Goal: Task Accomplishment & Management: Use online tool/utility

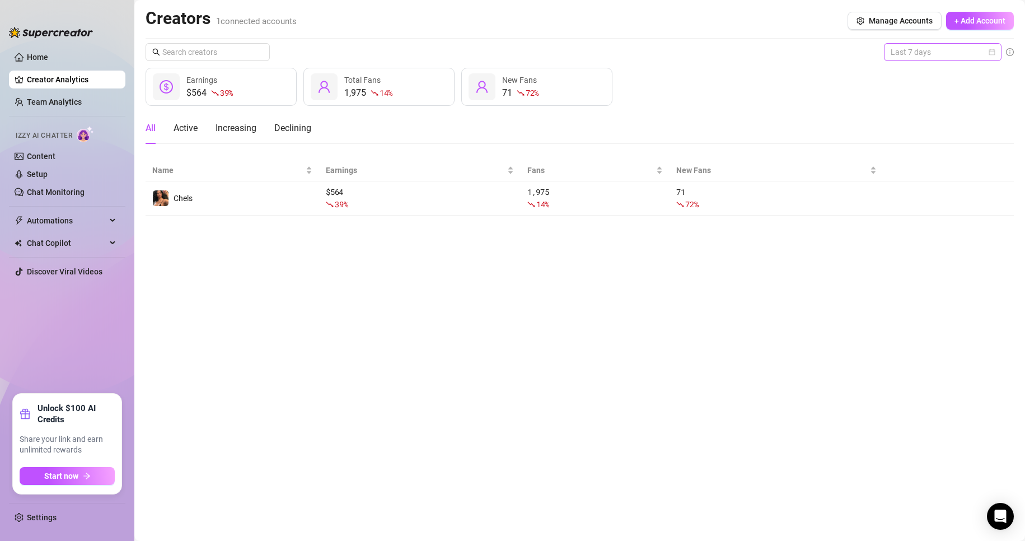
click at [913, 54] on span "Last 7 days" at bounding box center [942, 52] width 104 height 17
click at [926, 112] on div "Last 30 days" at bounding box center [943, 110] width 100 height 12
click at [85, 194] on link "Chat Monitoring" at bounding box center [56, 192] width 58 height 9
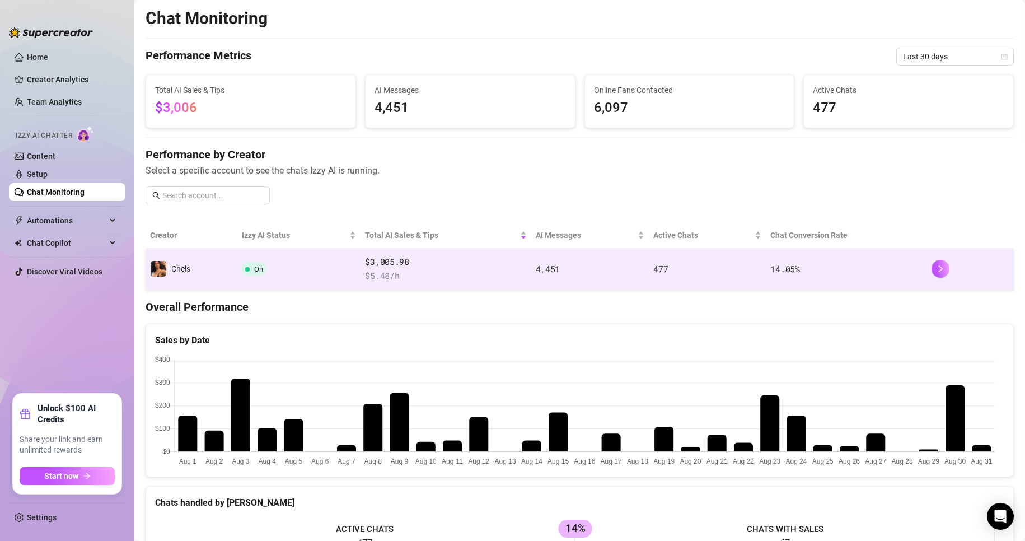
click at [722, 274] on td "477" at bounding box center [707, 269] width 117 height 41
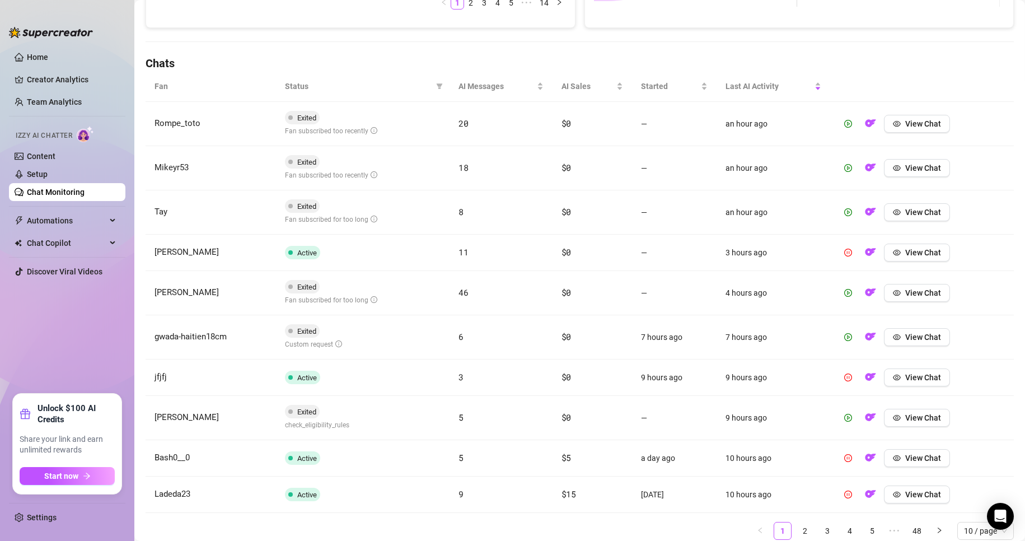
scroll to position [346, 0]
click at [929, 335] on span "View Chat" at bounding box center [923, 336] width 36 height 9
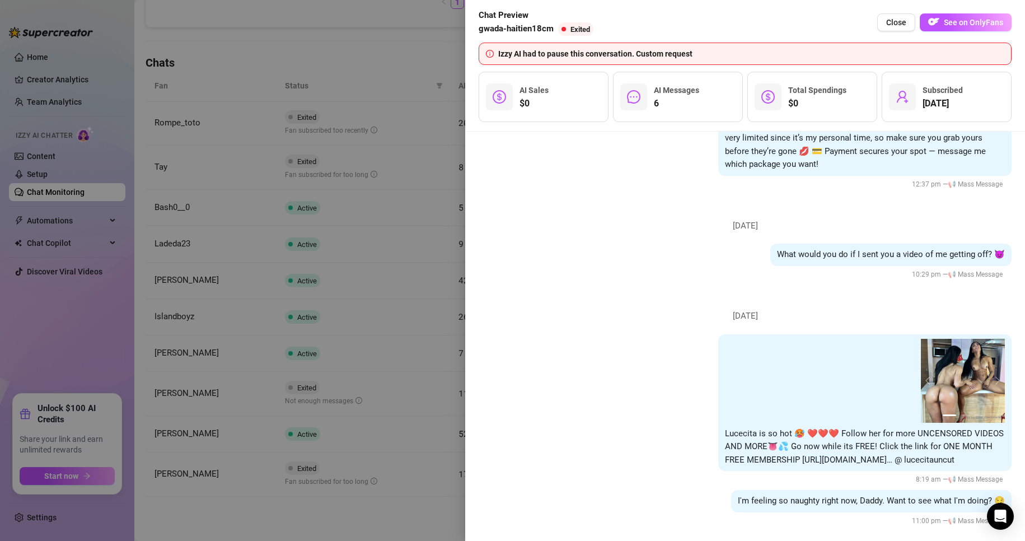
scroll to position [5365, 0]
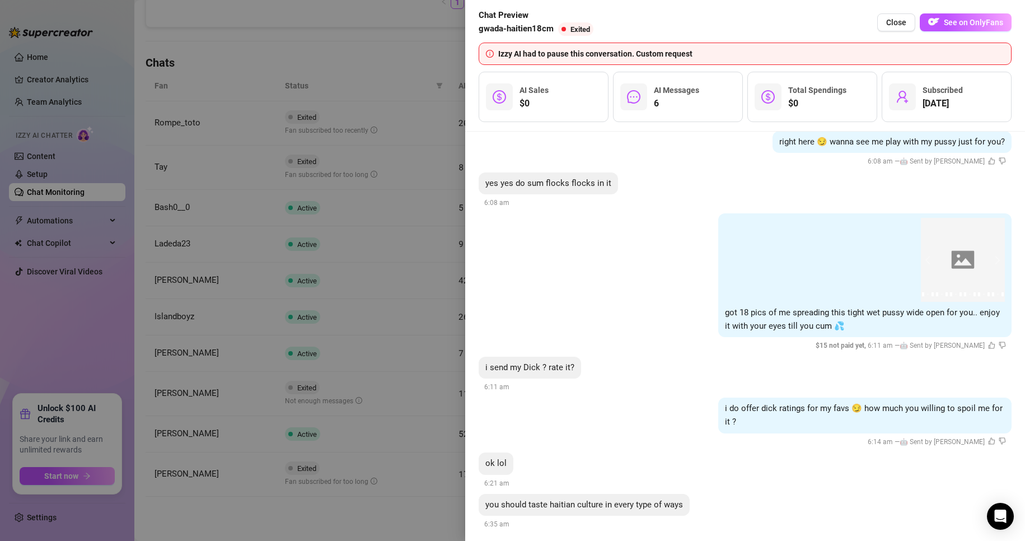
click at [449, 513] on div at bounding box center [512, 270] width 1025 height 541
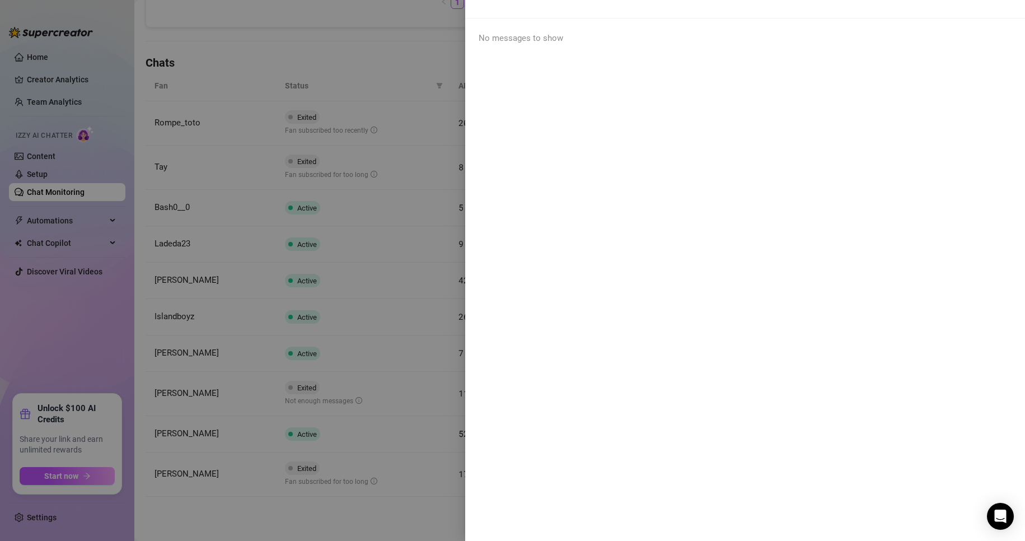
scroll to position [0, 0]
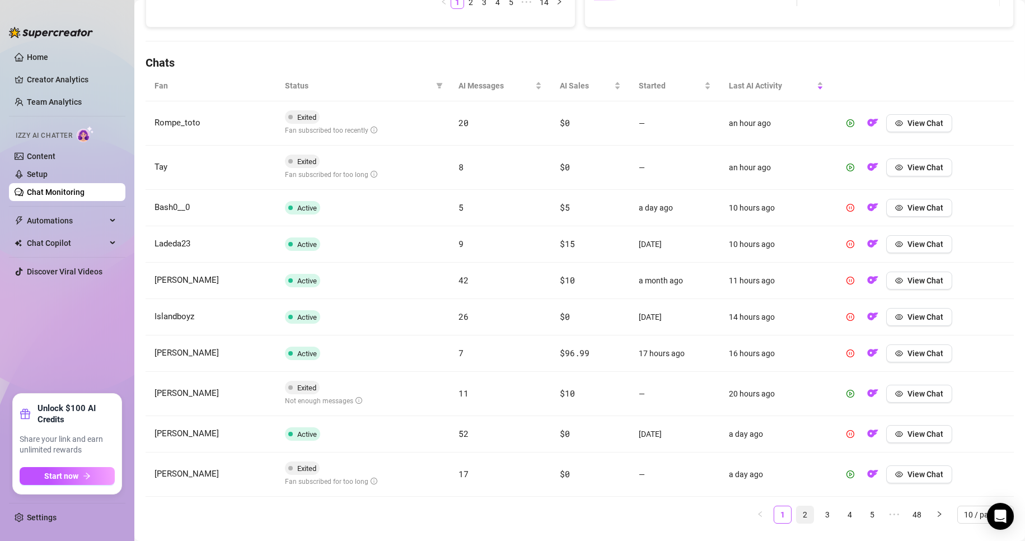
click at [796, 513] on link "2" at bounding box center [804, 514] width 17 height 17
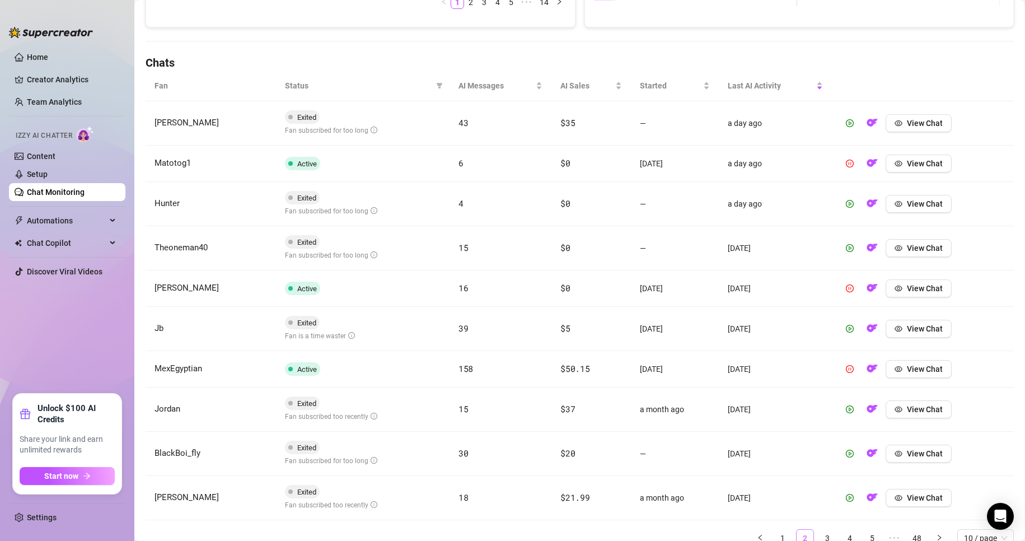
scroll to position [395, 0]
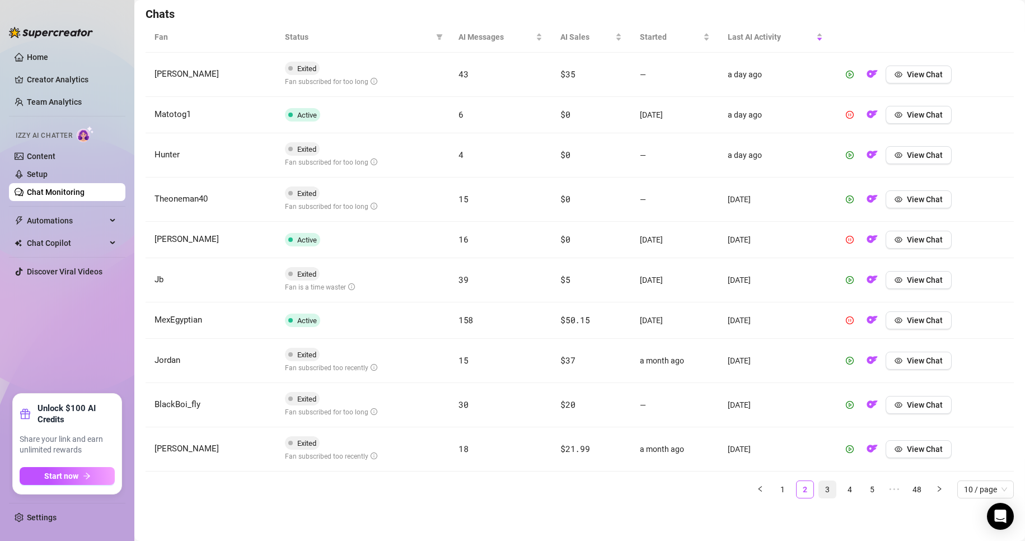
click at [820, 485] on link "3" at bounding box center [827, 489] width 17 height 17
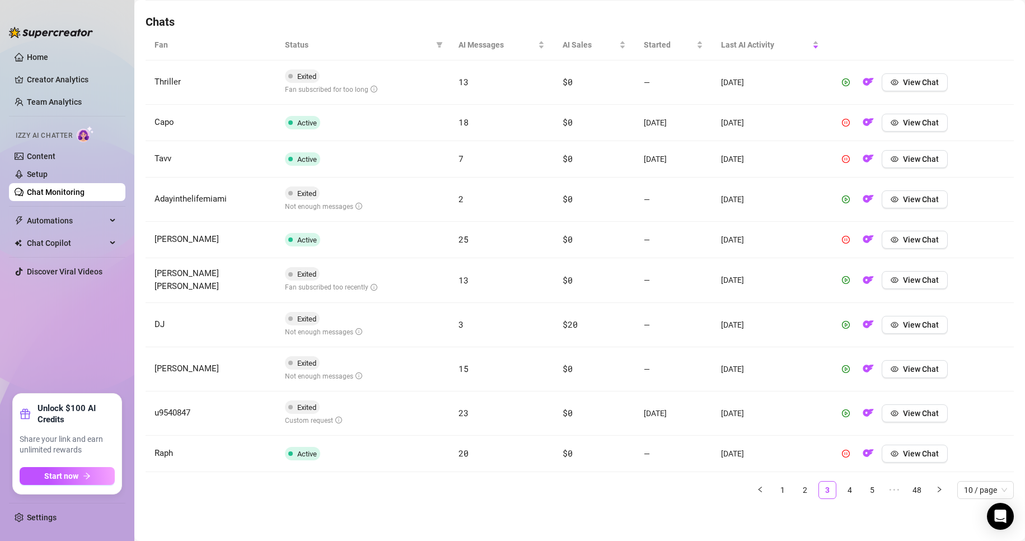
scroll to position [387, 0]
click at [908, 411] on span "View Chat" at bounding box center [921, 413] width 36 height 9
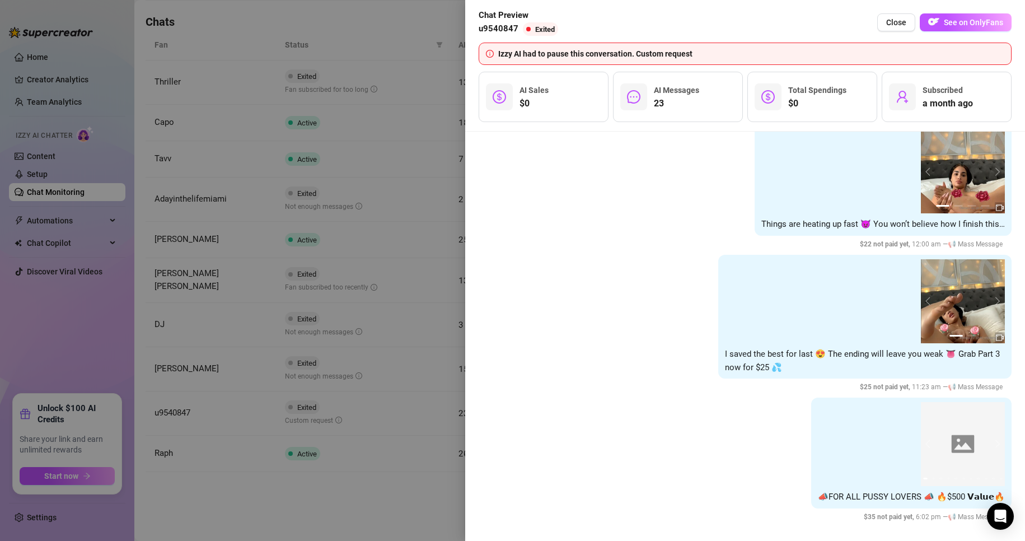
scroll to position [8242, 0]
click at [900, 29] on button "Close" at bounding box center [896, 22] width 38 height 18
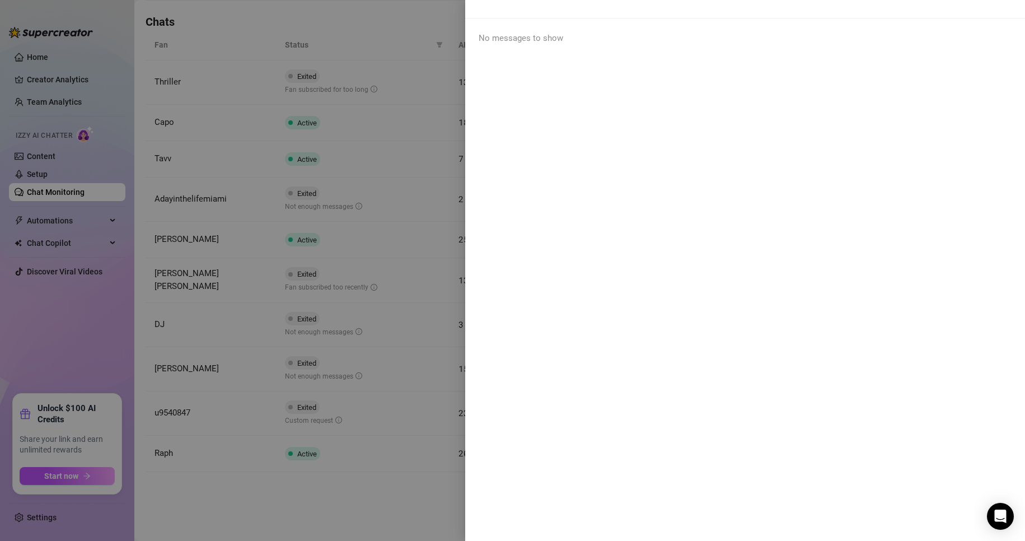
scroll to position [0, 0]
